Goal: Task Accomplishment & Management: Manage account settings

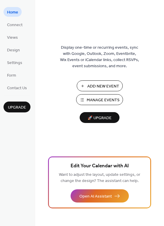
click at [109, 101] on span "Manage Events" at bounding box center [103, 100] width 33 height 6
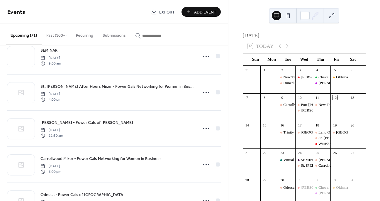
scroll to position [264, 0]
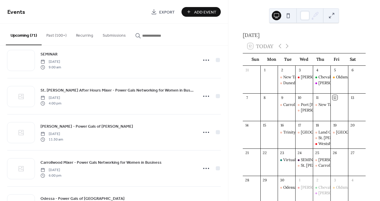
click at [148, 38] on input "button" at bounding box center [159, 36] width 35 height 6
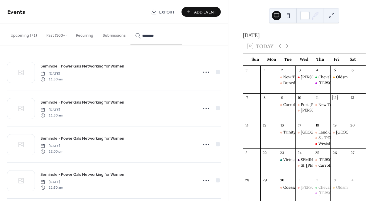
type input "********"
click at [205, 145] on icon at bounding box center [205, 143] width 9 height 9
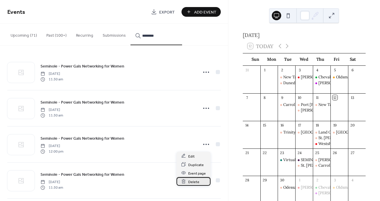
click at [194, 181] on span "Delete" at bounding box center [193, 181] width 11 height 6
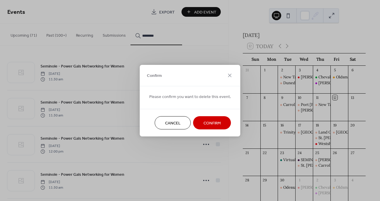
click at [213, 121] on span "Confirm" at bounding box center [211, 123] width 17 height 6
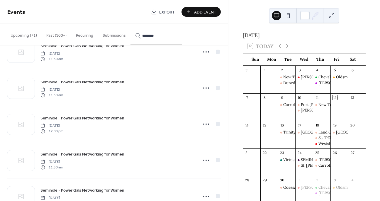
scroll to position [21, 0]
click at [205, 159] on circle at bounding box center [205, 159] width 1 height 1
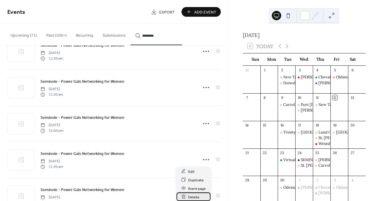
click at [192, 195] on span "Delete" at bounding box center [193, 197] width 11 height 6
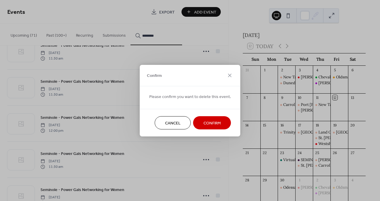
click at [215, 121] on span "Confirm" at bounding box center [211, 123] width 17 height 6
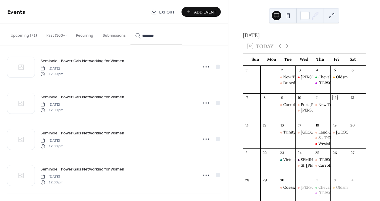
scroll to position [150, 0]
click at [203, 66] on circle at bounding box center [203, 66] width 1 height 1
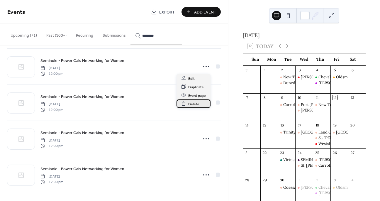
click at [192, 103] on span "Delete" at bounding box center [193, 104] width 11 height 6
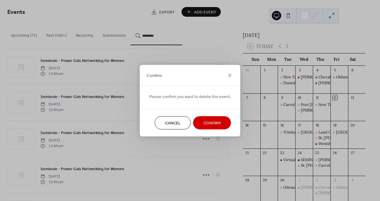
click at [210, 122] on span "Confirm" at bounding box center [211, 123] width 17 height 6
